Goal: Task Accomplishment & Management: Manage account settings

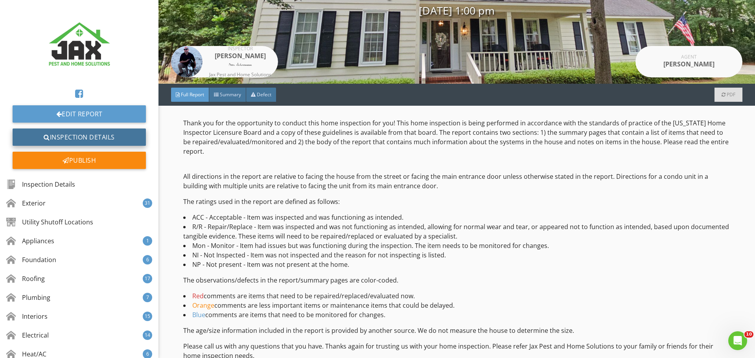
click at [81, 142] on link "Inspection Details" at bounding box center [79, 137] width 133 height 17
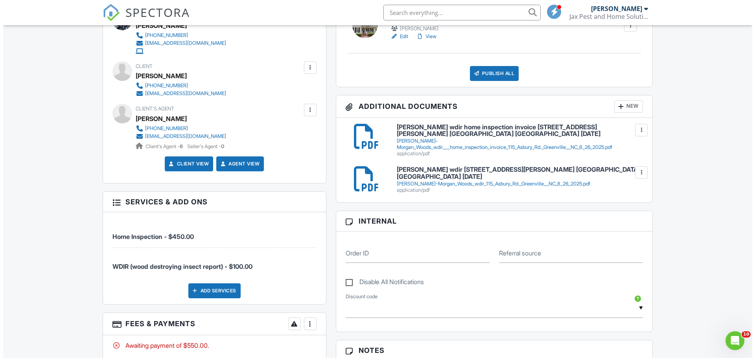
scroll to position [315, 0]
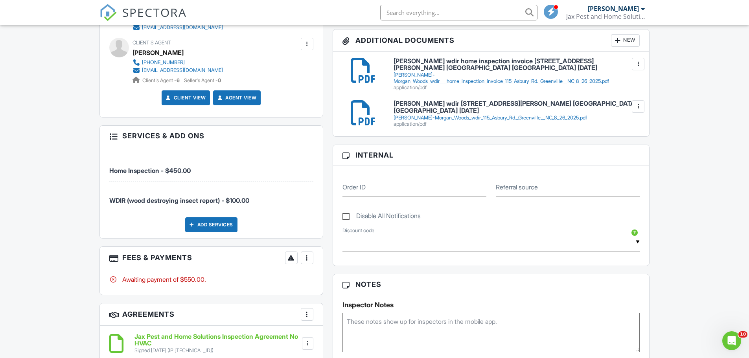
click at [308, 262] on div at bounding box center [307, 258] width 8 height 8
click at [332, 288] on li "Edit Fees & Payments" at bounding box center [347, 282] width 82 height 20
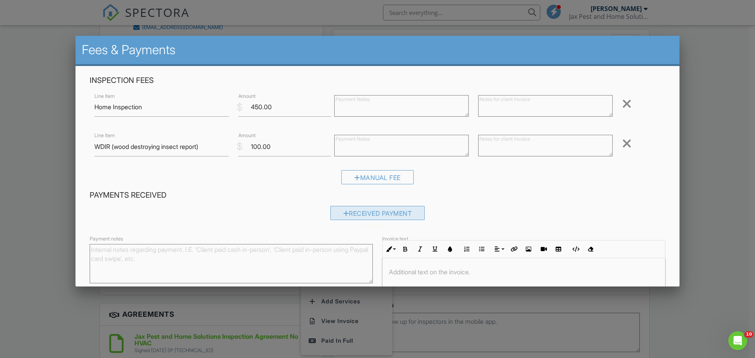
click at [396, 215] on div "Received Payment" at bounding box center [377, 213] width 95 height 14
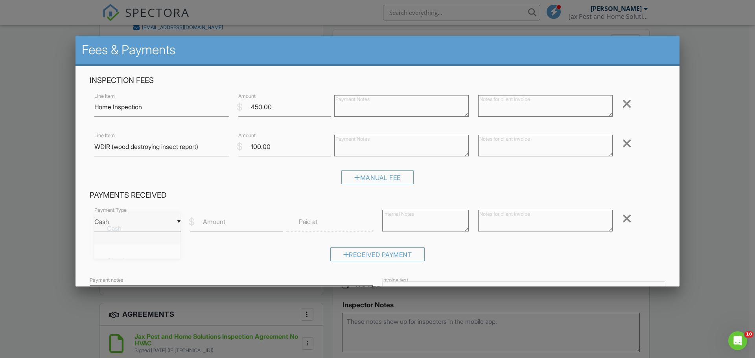
click at [160, 219] on div "▼ Cash Cash Check On-Site Card Other Cash Check On-Site Card Other" at bounding box center [137, 221] width 87 height 19
click at [138, 251] on span "Check" at bounding box center [137, 261] width 73 height 20
type input "Check"
click at [204, 229] on input "Amount" at bounding box center [236, 221] width 93 height 19
type input "550"
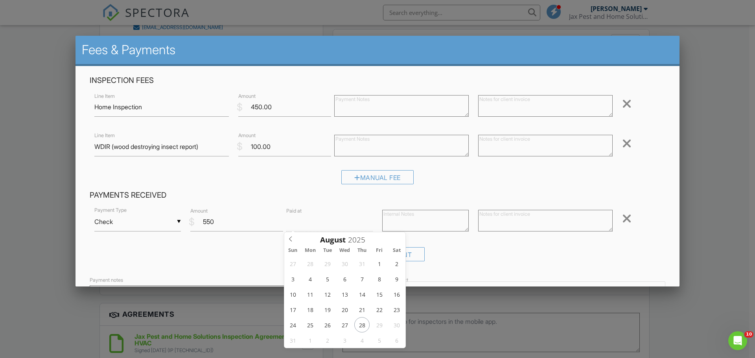
click at [318, 222] on input "text" at bounding box center [329, 221] width 87 height 19
type input "08/26/2025 12:00 PM"
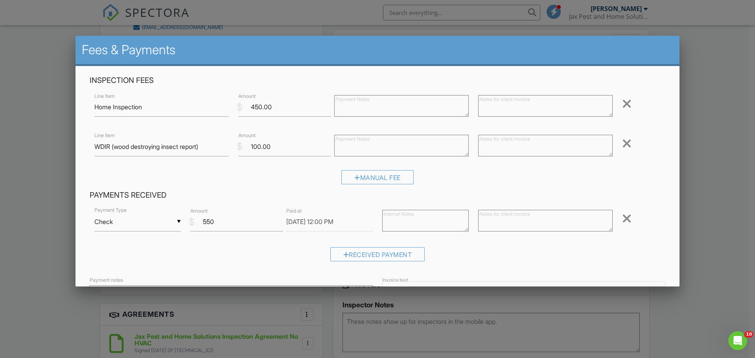
click at [392, 232] on textarea at bounding box center [425, 221] width 87 height 22
type textarea "ck # 264"
click at [350, 226] on input "08/26/2025 12:00 PM" at bounding box center [329, 221] width 87 height 19
type input "01"
type input "[DATE] 1:00 PM"
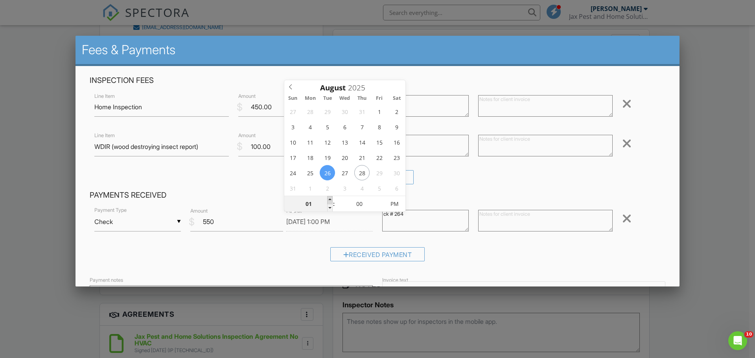
click at [328, 201] on span at bounding box center [330, 200] width 6 height 8
type input "02"
type input "[DATE] 2:00 PM"
click at [328, 201] on span at bounding box center [330, 200] width 6 height 8
type input "03"
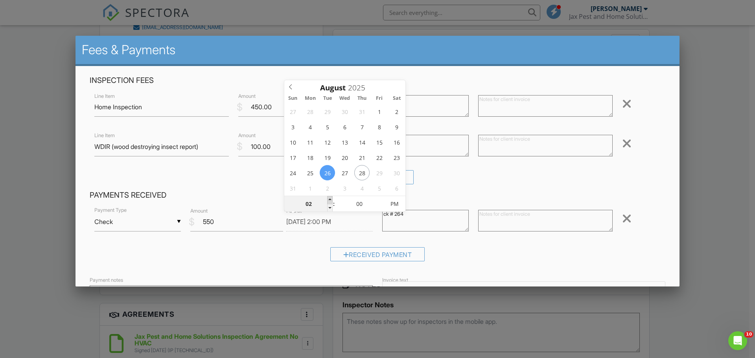
type input "[DATE] 3:00 PM"
click at [328, 201] on span at bounding box center [330, 200] width 6 height 8
click at [451, 242] on div "▼ Check Cash Check On-Site Card Other Cash Check On-Site Card Other Payment Typ…" at bounding box center [378, 236] width 576 height 61
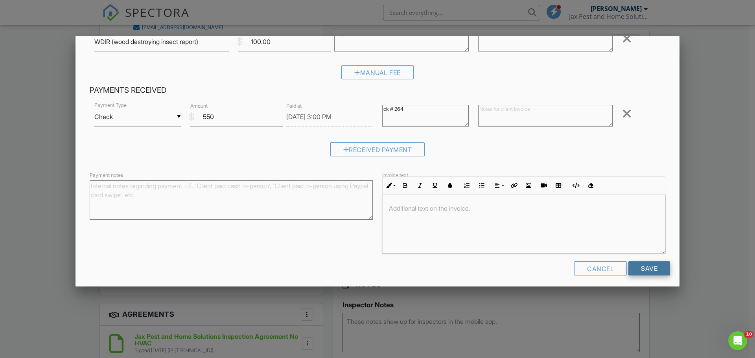
click at [654, 273] on input "Save" at bounding box center [650, 269] width 42 height 14
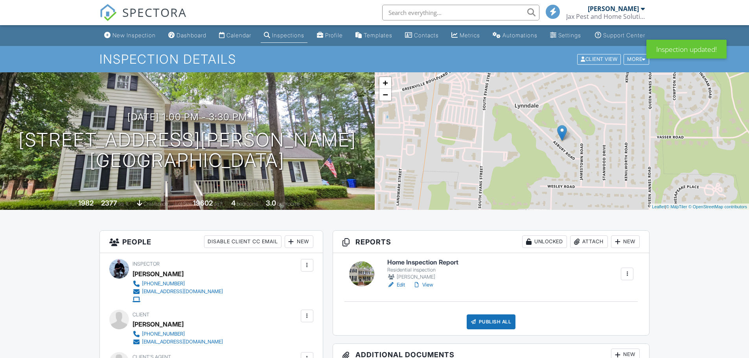
click at [495, 328] on div "Publish All" at bounding box center [491, 322] width 49 height 15
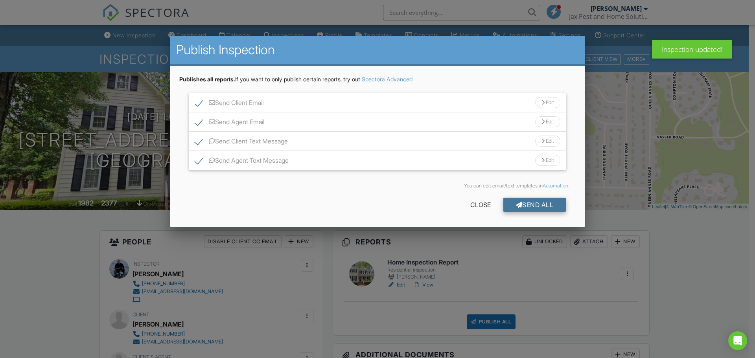
click at [526, 210] on div "Send All" at bounding box center [534, 205] width 63 height 14
